Goal: Navigation & Orientation: Find specific page/section

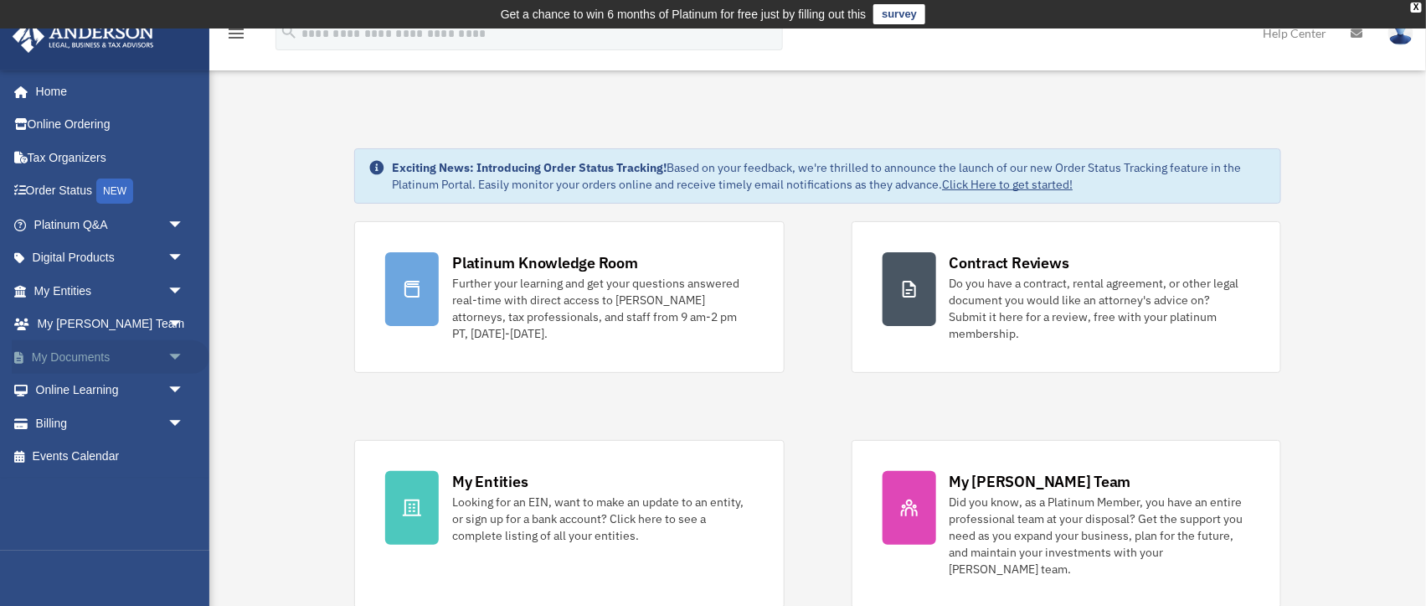
click at [168, 348] on span "arrow_drop_down" at bounding box center [185, 357] width 34 height 34
click at [74, 374] on link "Box" at bounding box center [116, 391] width 186 height 34
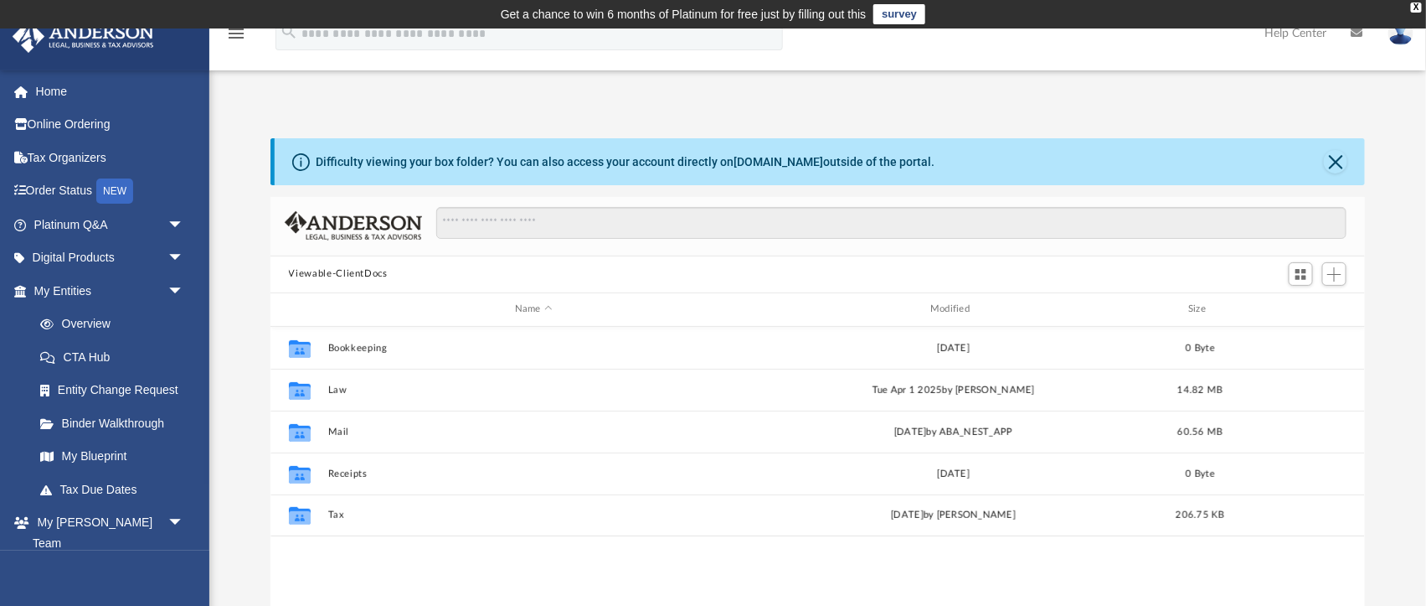
scroll to position [381, 1096]
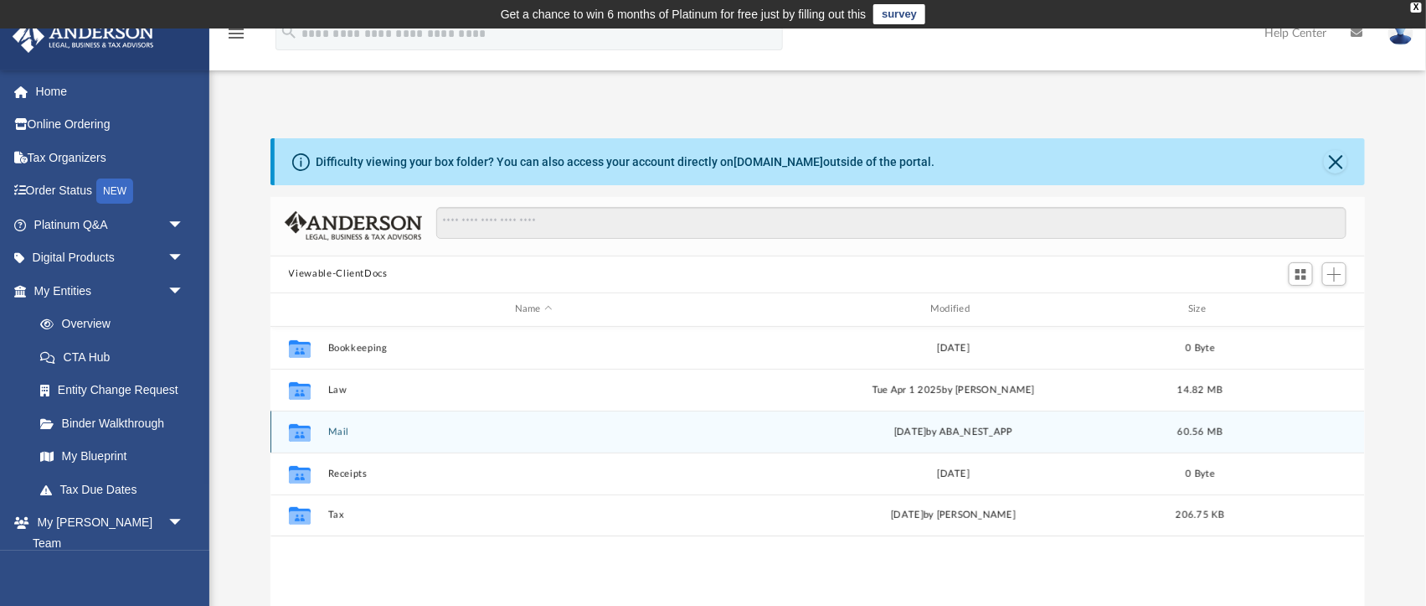
click at [302, 420] on icon "Collaborated Folder" at bounding box center [299, 431] width 27 height 27
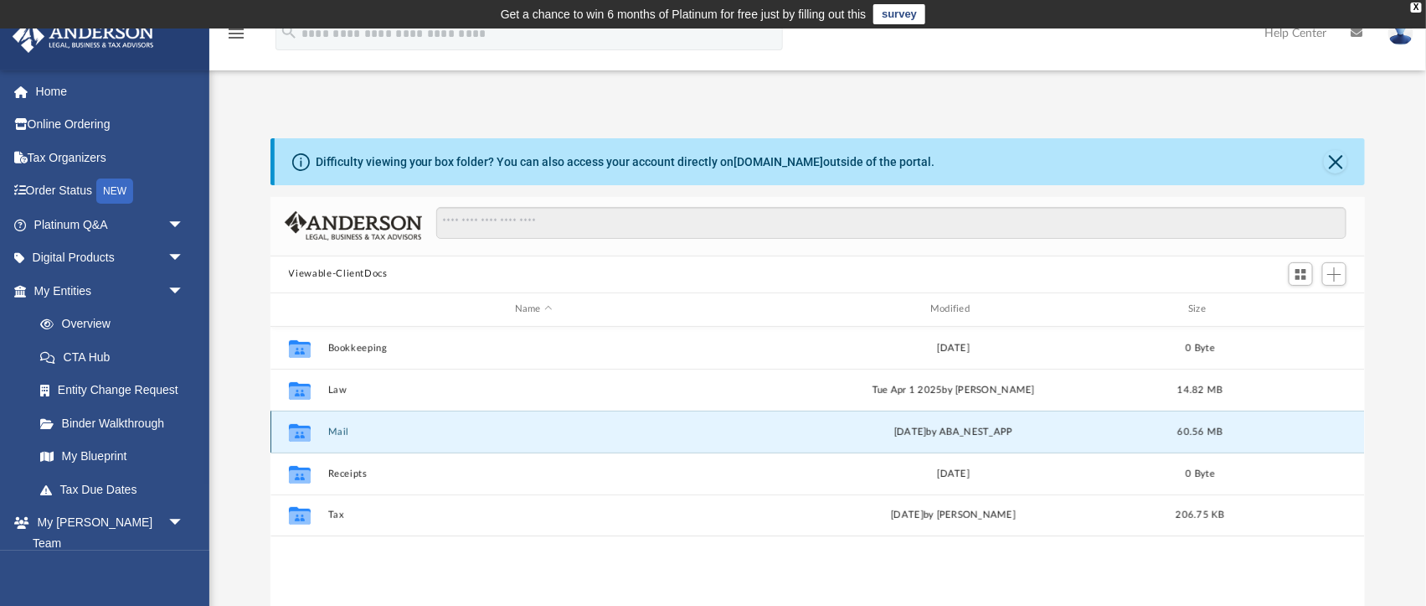
click at [348, 426] on button "Mail" at bounding box center [533, 431] width 412 height 11
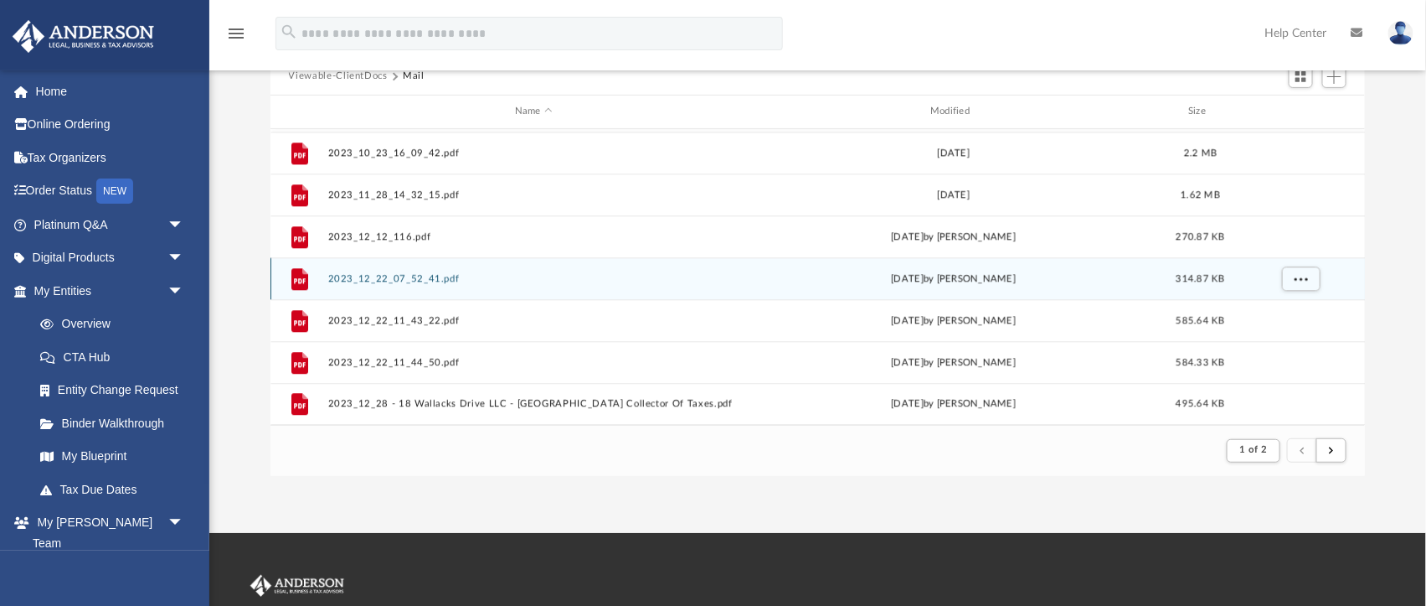
scroll to position [220, 0]
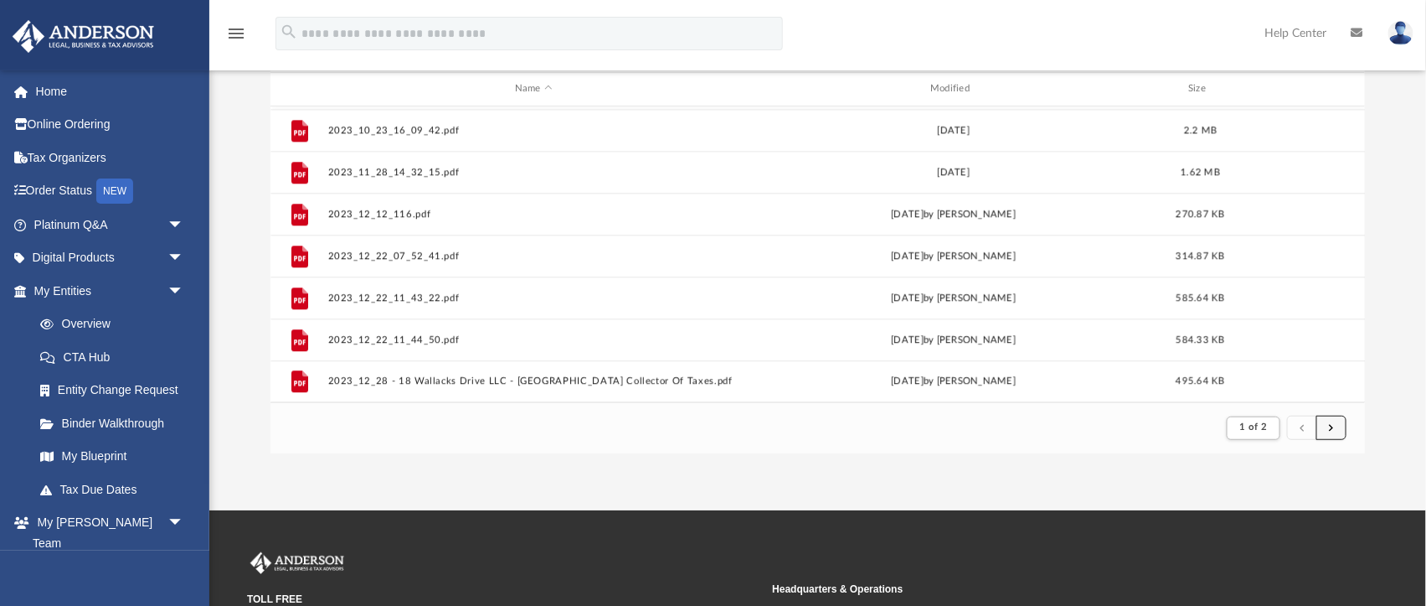
click at [1333, 425] on span "submit" at bounding box center [1331, 427] width 5 height 9
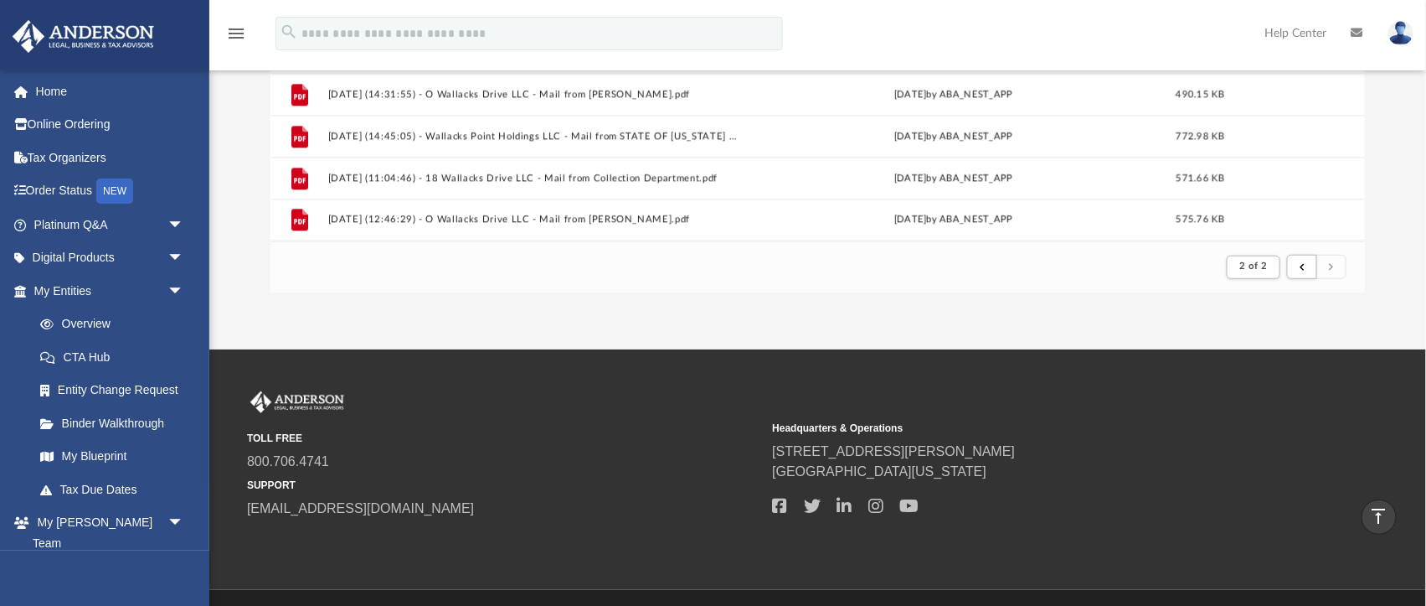
scroll to position [367, 0]
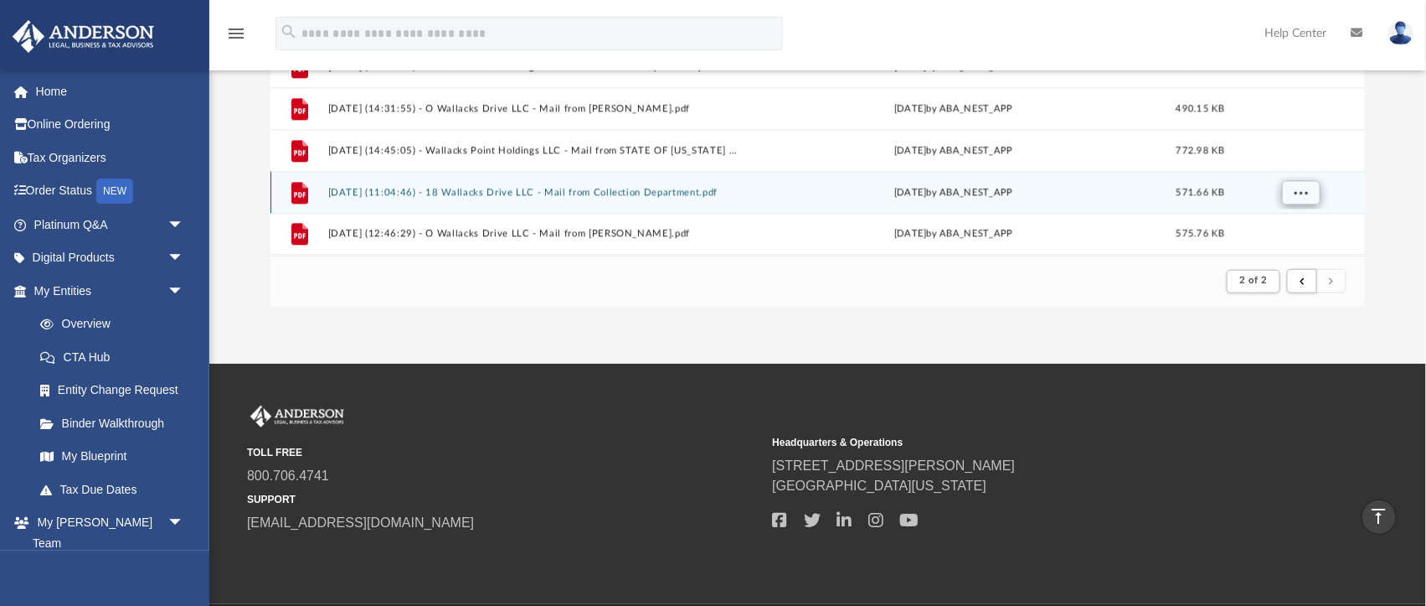
click at [1303, 188] on span "More options" at bounding box center [1300, 192] width 13 height 9
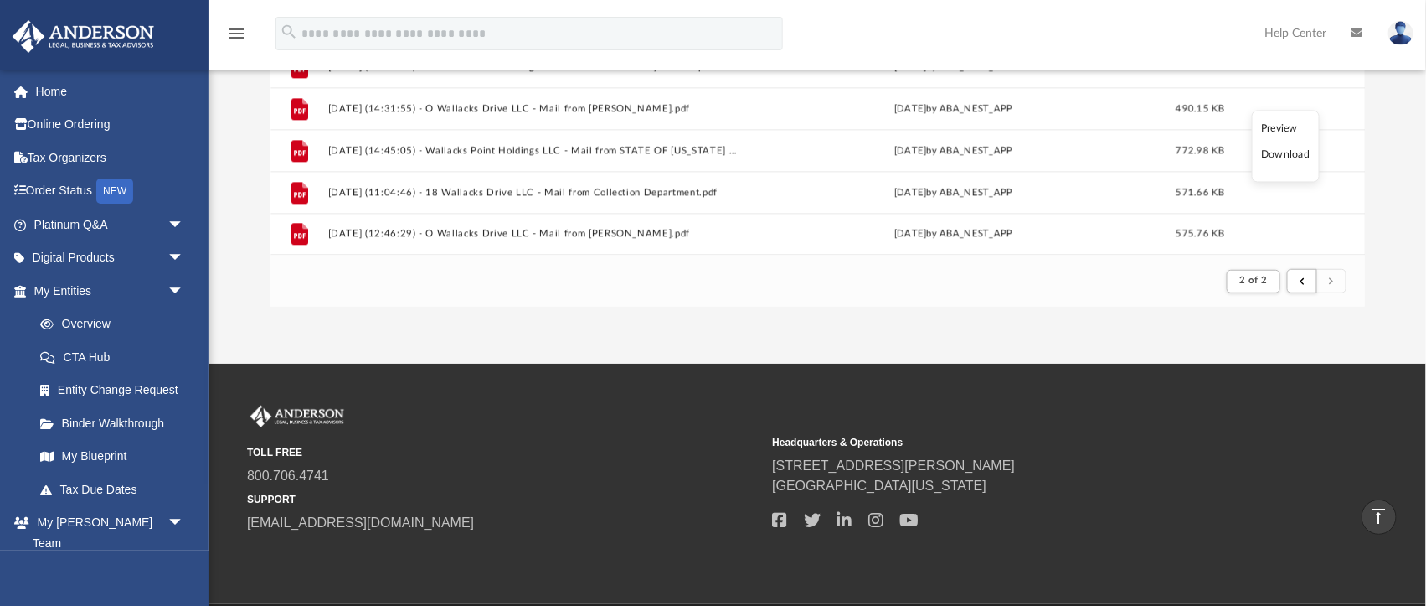
click at [1281, 127] on li "Preview" at bounding box center [1285, 129] width 49 height 18
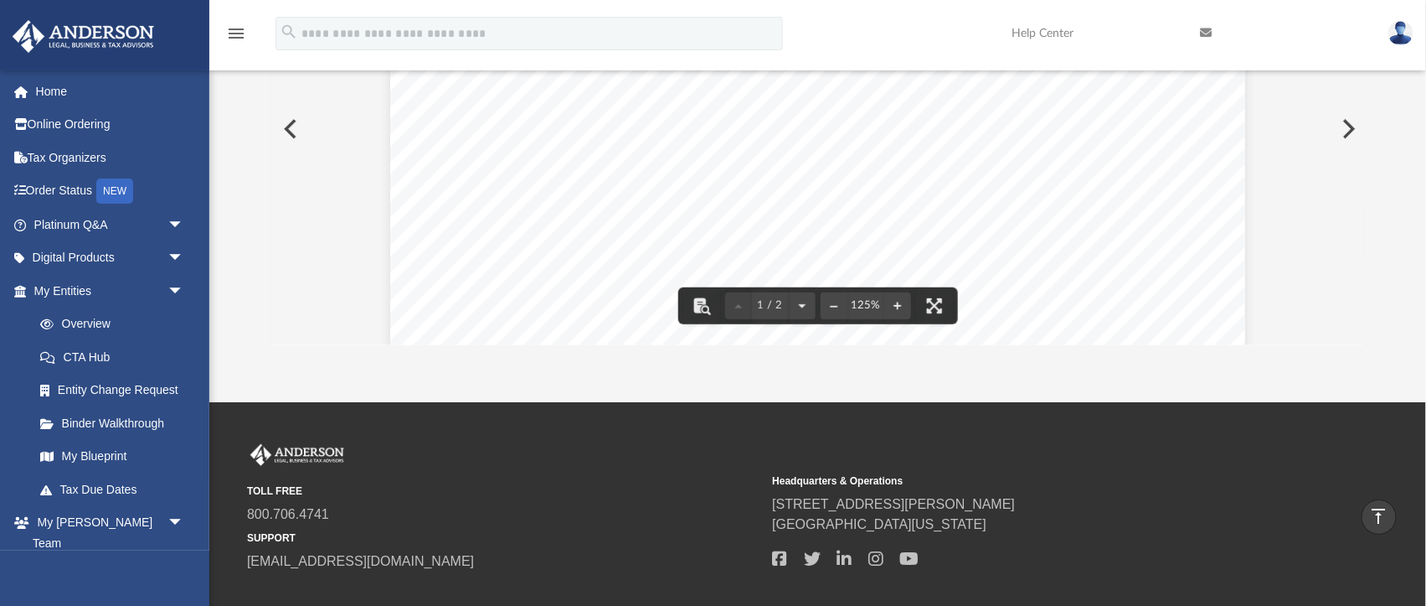
scroll to position [0, 0]
click at [292, 115] on button "Preview" at bounding box center [289, 129] width 37 height 47
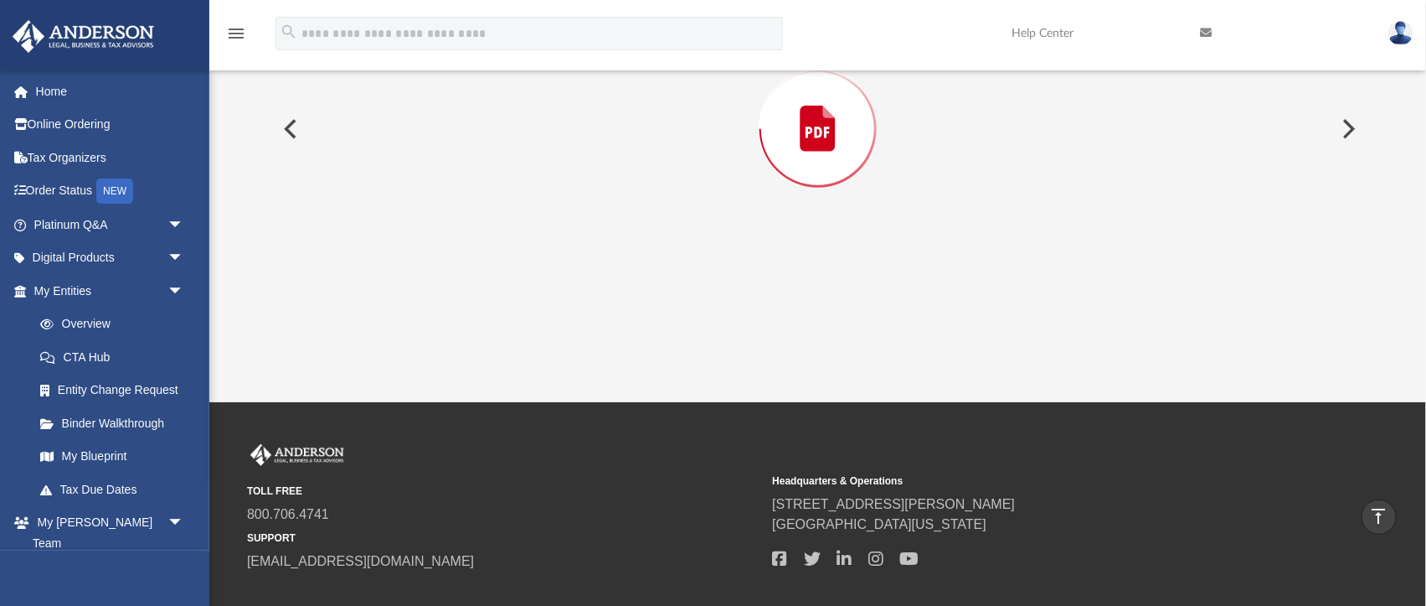
scroll to position [239, 0]
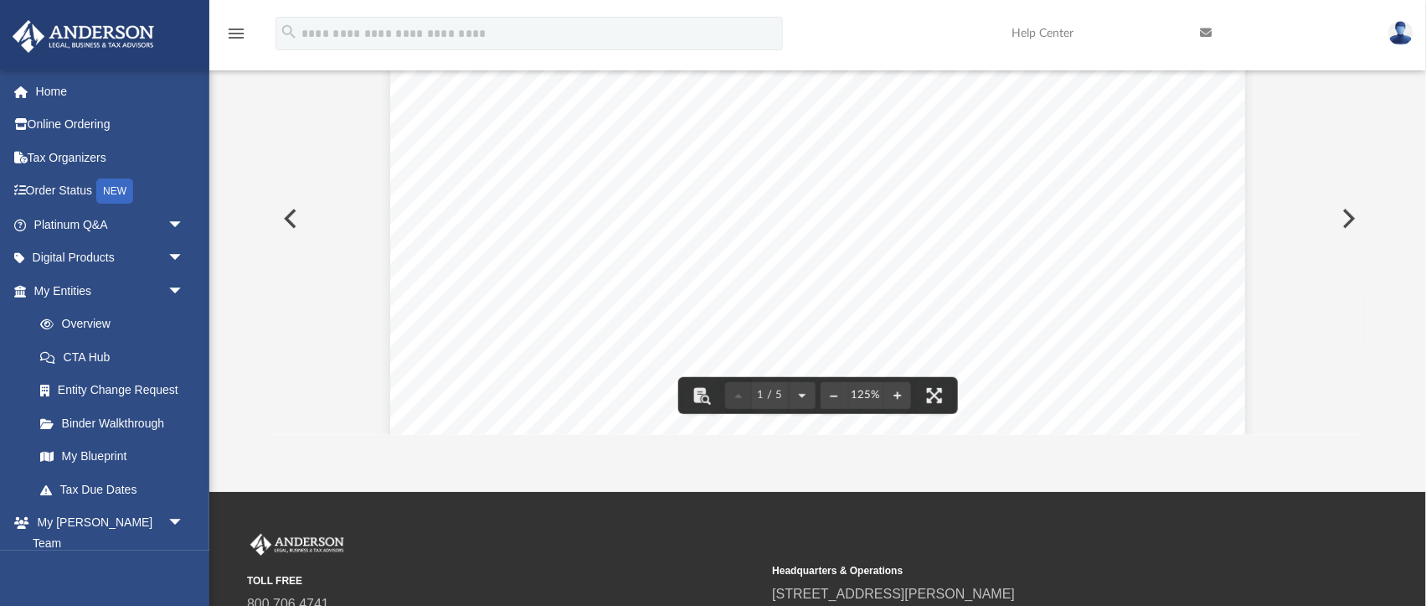
click at [1346, 209] on button "Preview" at bounding box center [1347, 218] width 37 height 47
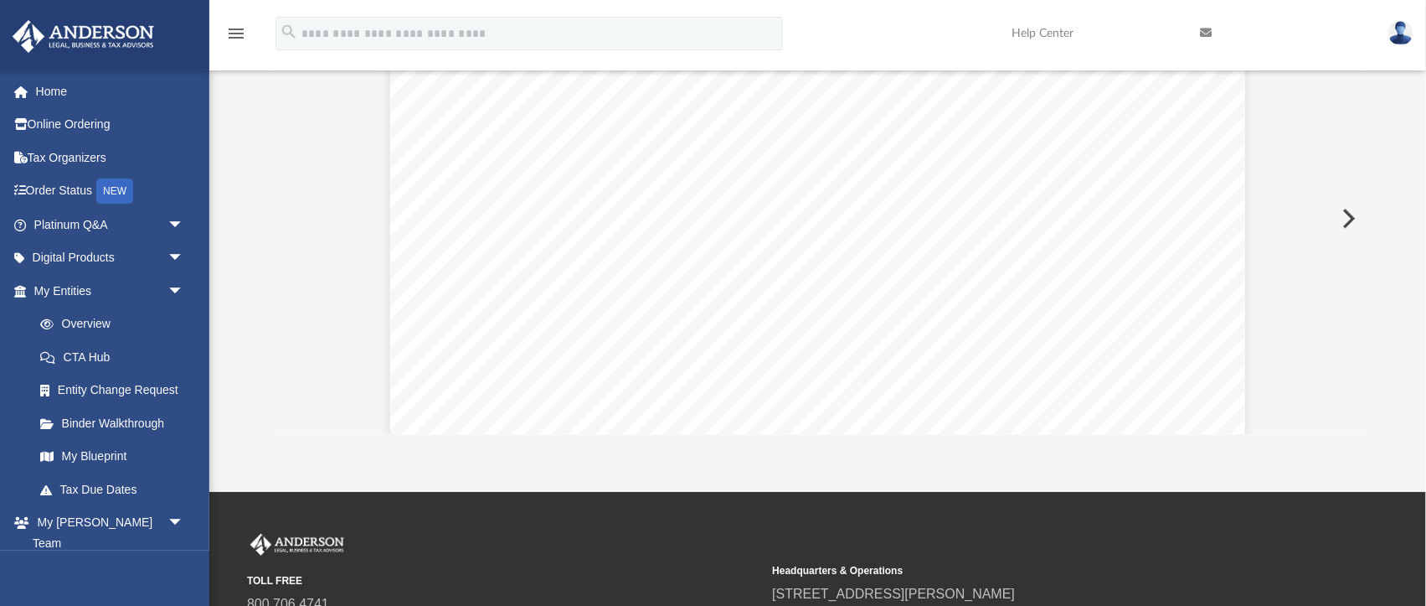
click at [1346, 209] on button "Preview" at bounding box center [1347, 218] width 37 height 47
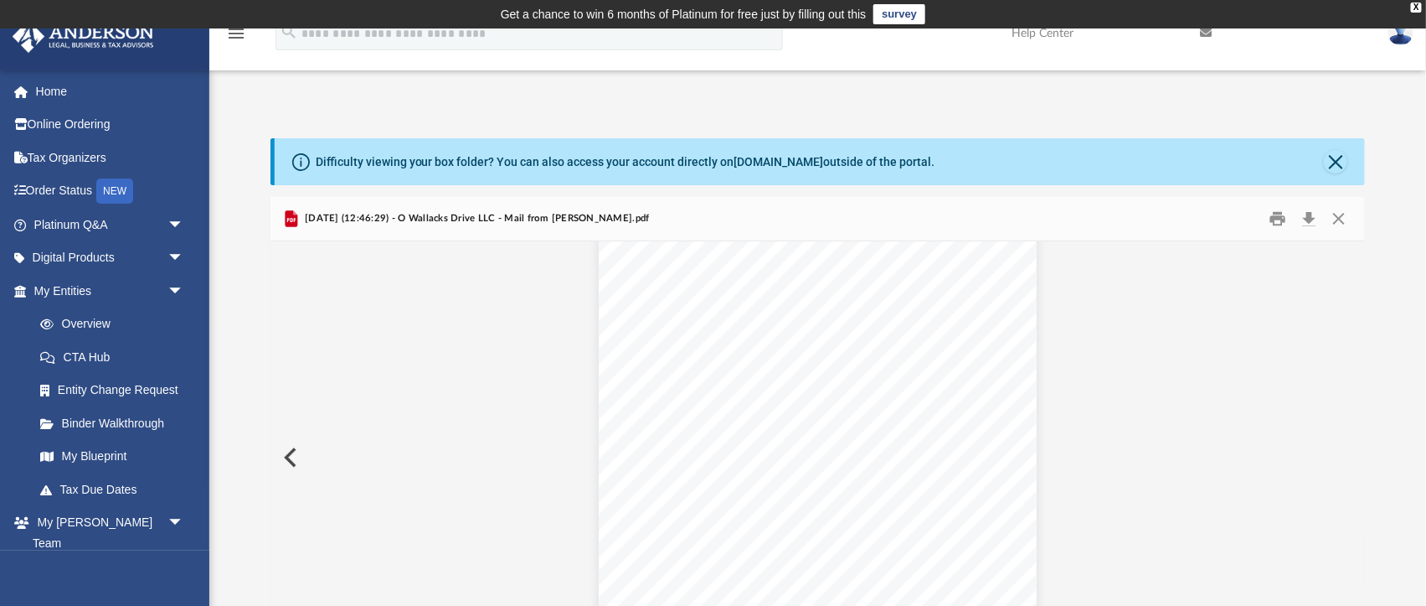
scroll to position [0, 0]
